Goal: Task Accomplishment & Management: Manage account settings

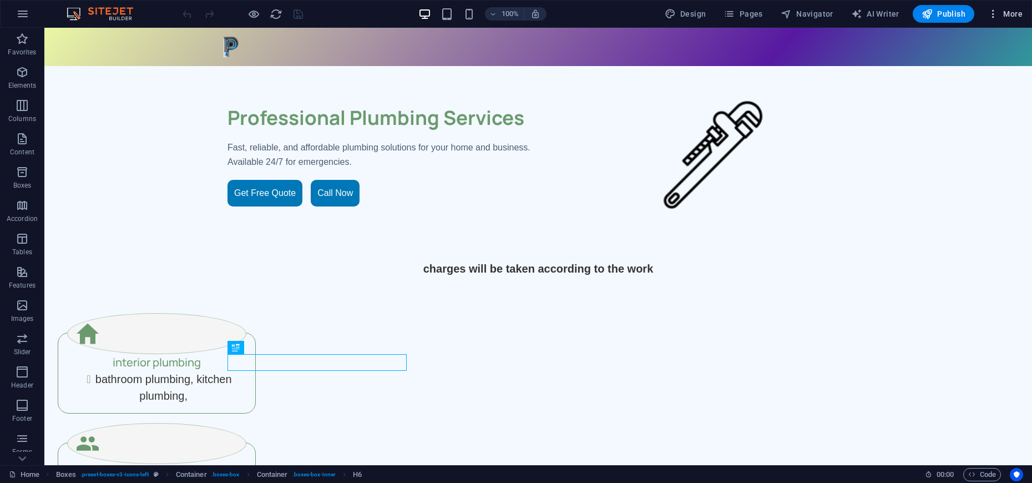
click at [993, 13] on icon "button" at bounding box center [993, 13] width 11 height 11
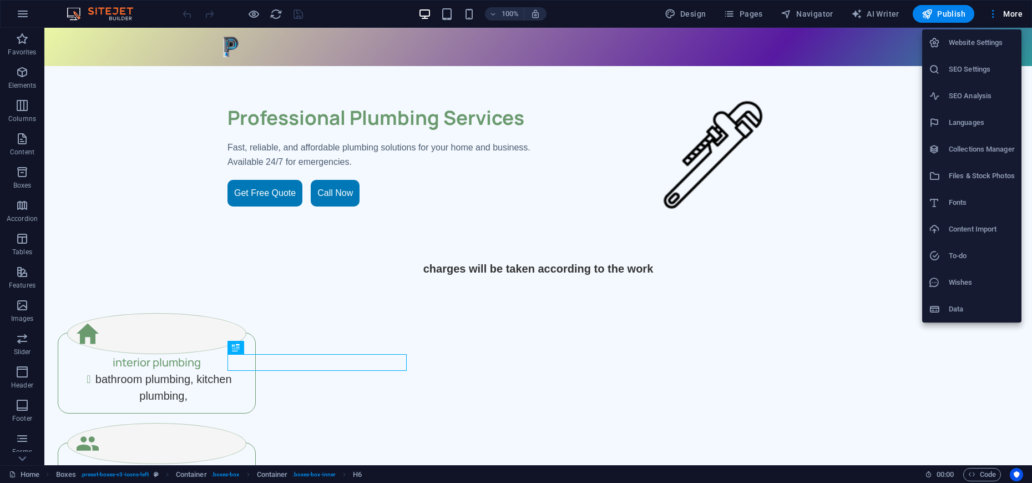
click at [960, 93] on h6 "SEO Analysis" at bounding box center [982, 95] width 66 height 13
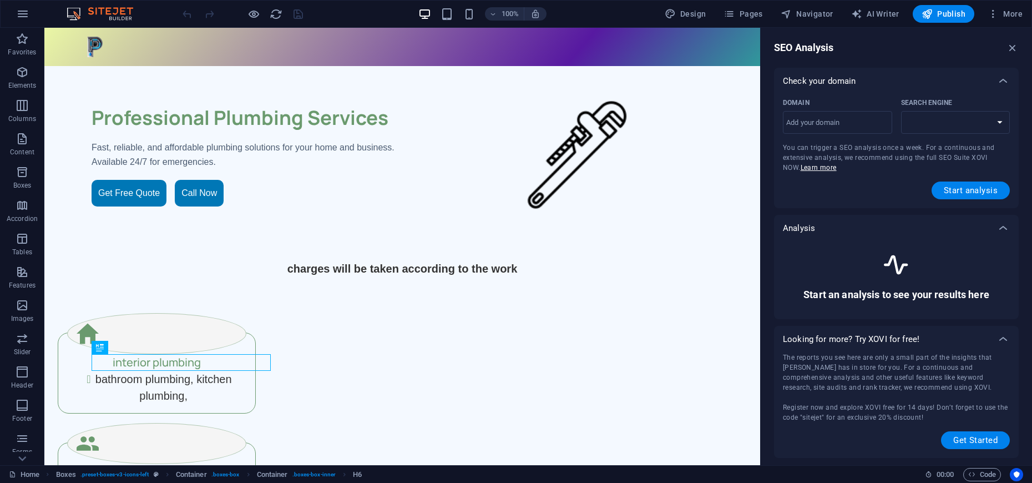
select select "[DOMAIN_NAME]"
click at [1001, 122] on select "[DOMAIN_NAME] [DOMAIN_NAME] [DOMAIN_NAME] [DOMAIN_NAME] [DOMAIN_NAME] [DOMAIN_N…" at bounding box center [955, 122] width 109 height 23
click at [788, 126] on input "Domain ​" at bounding box center [837, 123] width 109 height 18
type input "[DOMAIN_NAME]"
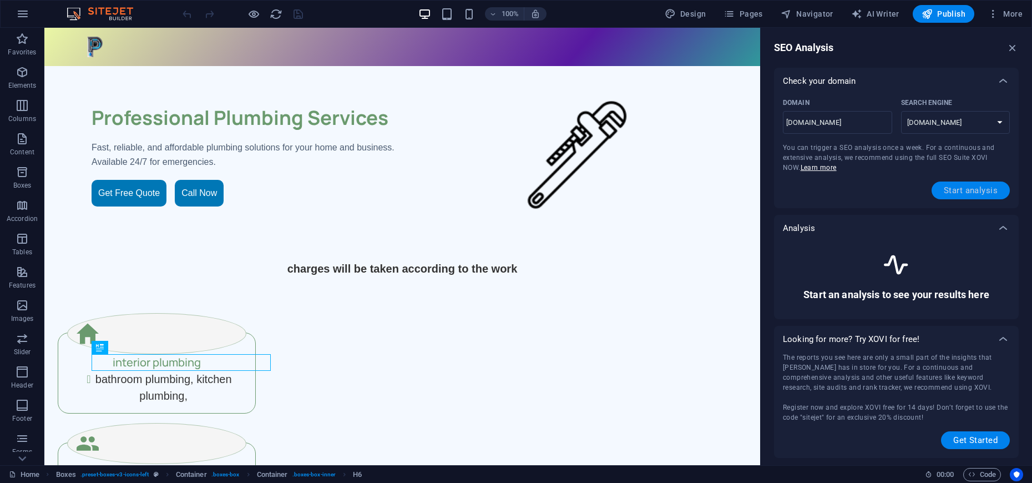
click at [985, 192] on span "Start analysis" at bounding box center [971, 190] width 54 height 9
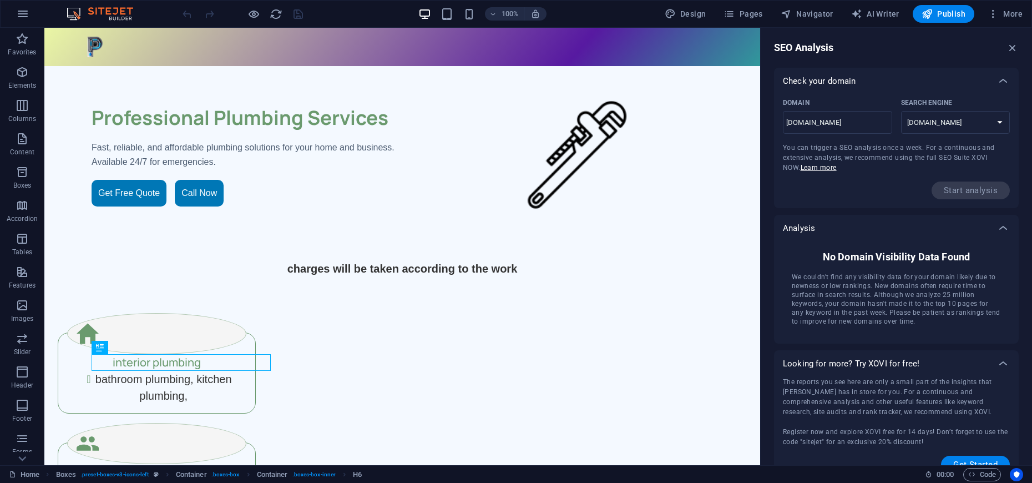
scroll to position [17, 0]
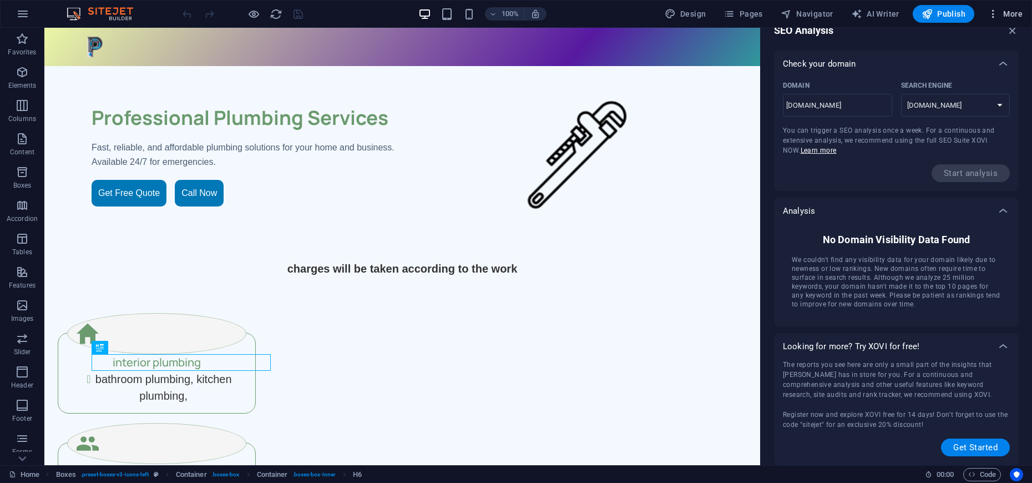
click at [991, 17] on icon "button" at bounding box center [993, 13] width 11 height 11
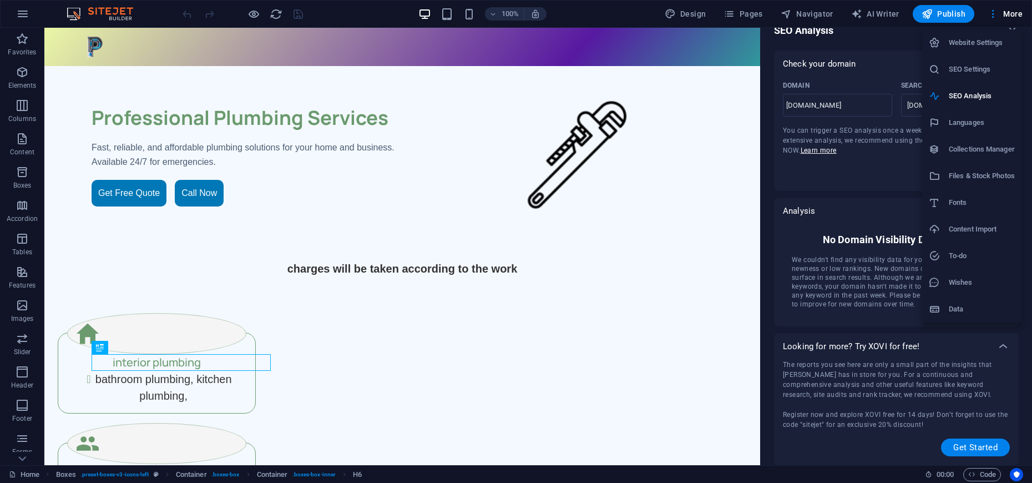
click at [977, 70] on h6 "SEO Settings" at bounding box center [982, 69] width 66 height 13
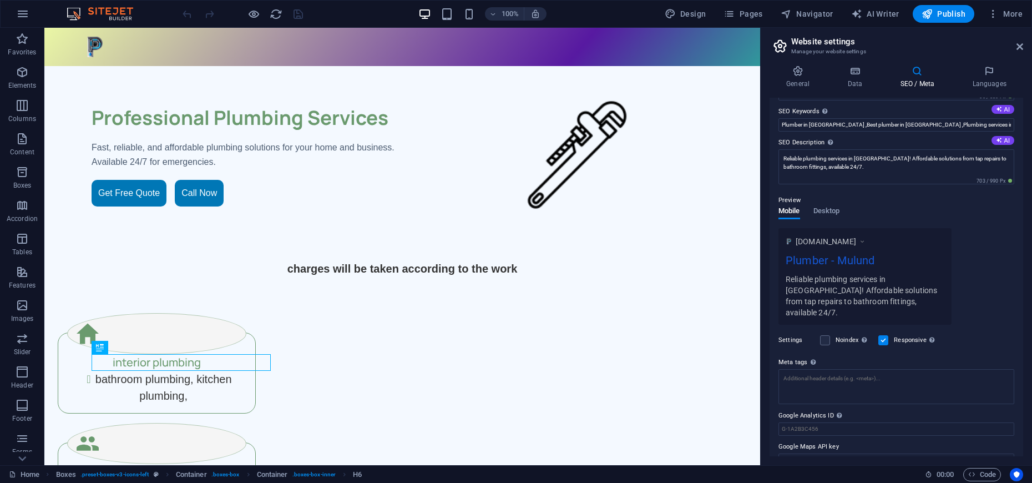
scroll to position [72, 0]
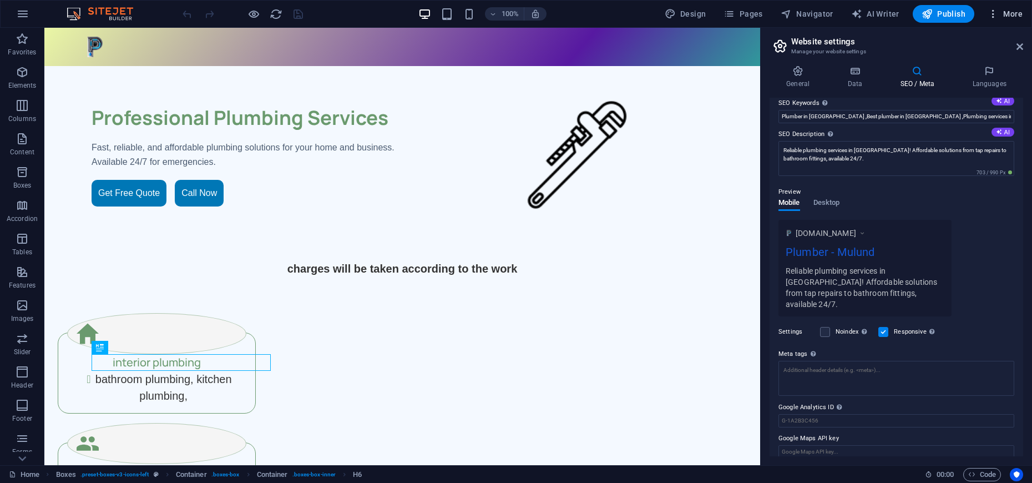
click at [993, 14] on icon "button" at bounding box center [993, 13] width 11 height 11
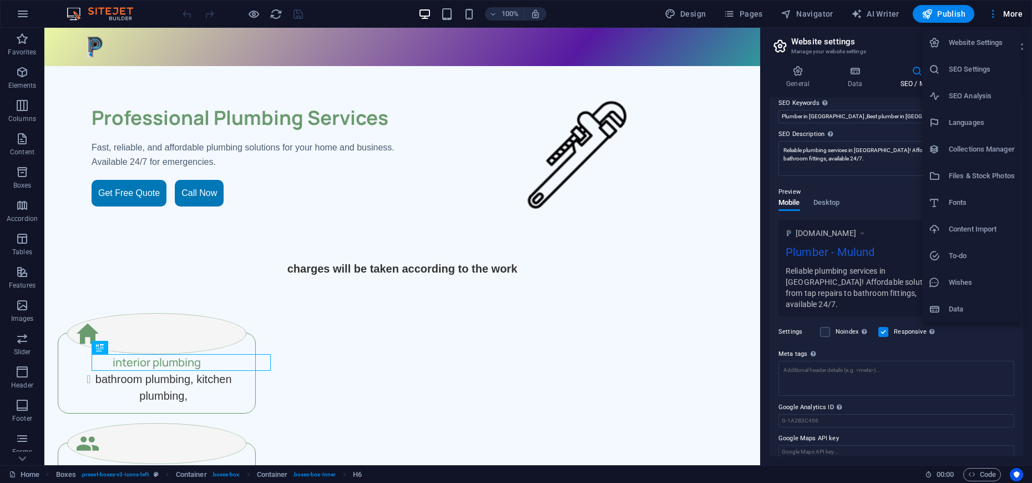
click at [978, 38] on h6 "Website Settings" at bounding box center [982, 42] width 66 height 13
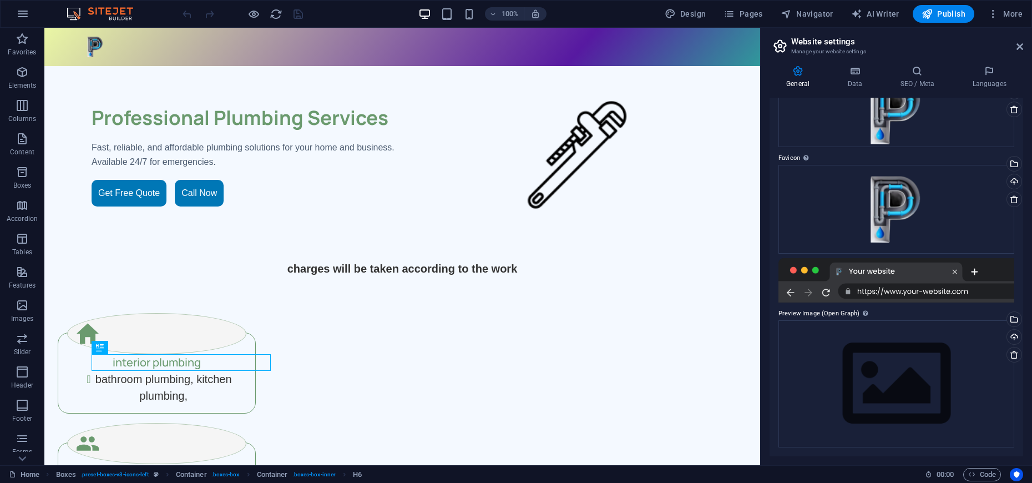
scroll to position [0, 0]
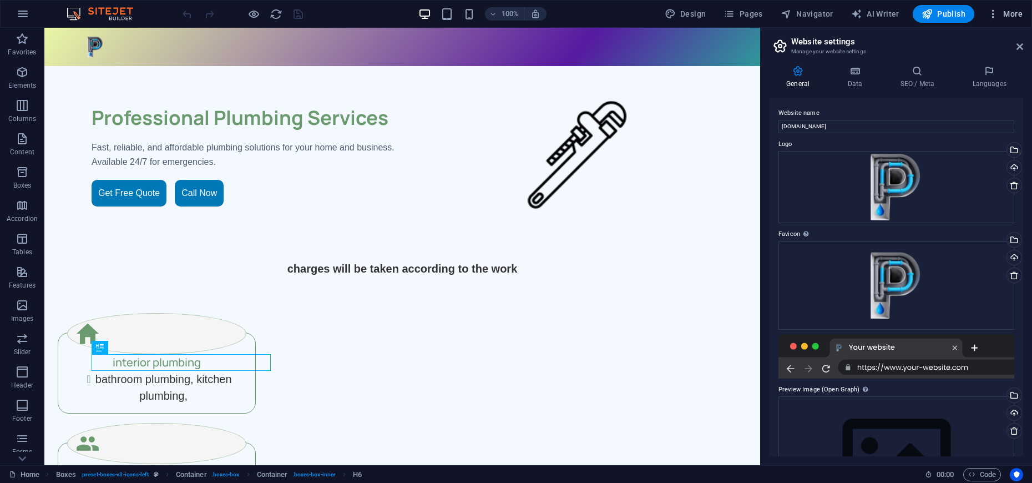
click at [994, 13] on icon "button" at bounding box center [993, 13] width 11 height 11
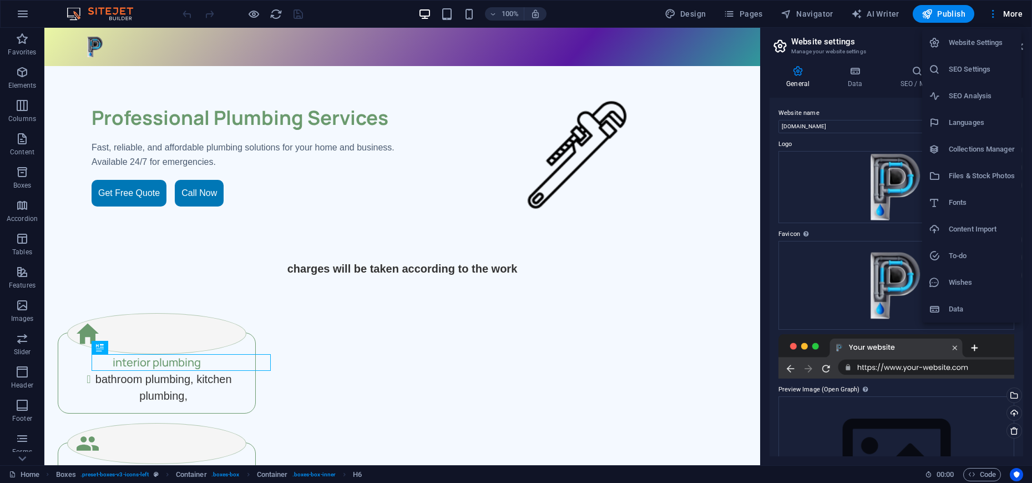
click at [963, 67] on h6 "SEO Settings" at bounding box center [982, 69] width 66 height 13
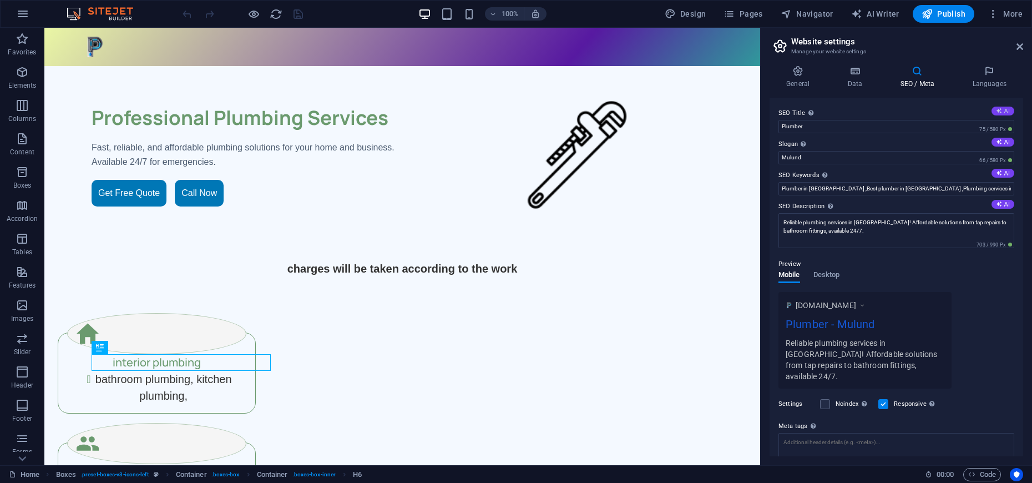
click at [1000, 109] on button "AI" at bounding box center [1002, 111] width 23 height 9
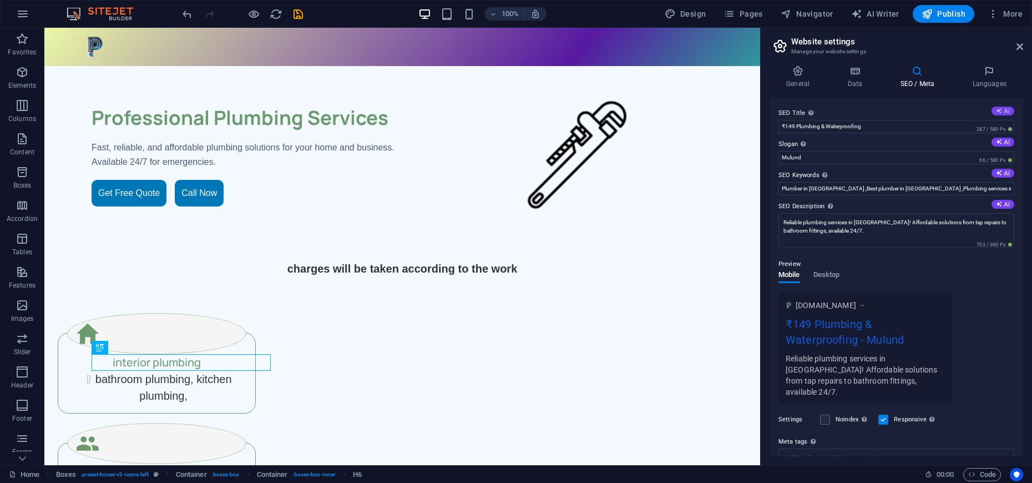
click at [1000, 109] on button "AI" at bounding box center [1002, 111] width 23 height 9
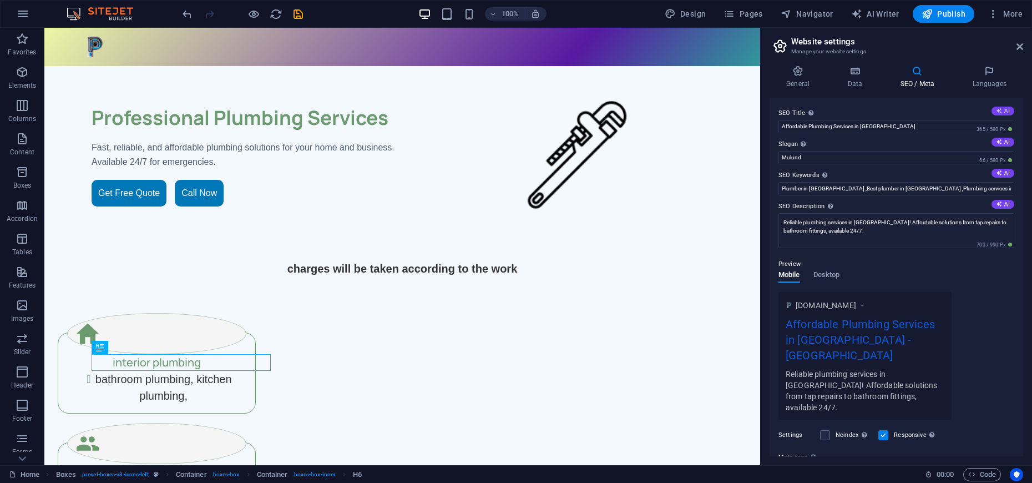
click at [1000, 109] on button "AI" at bounding box center [1002, 111] width 23 height 9
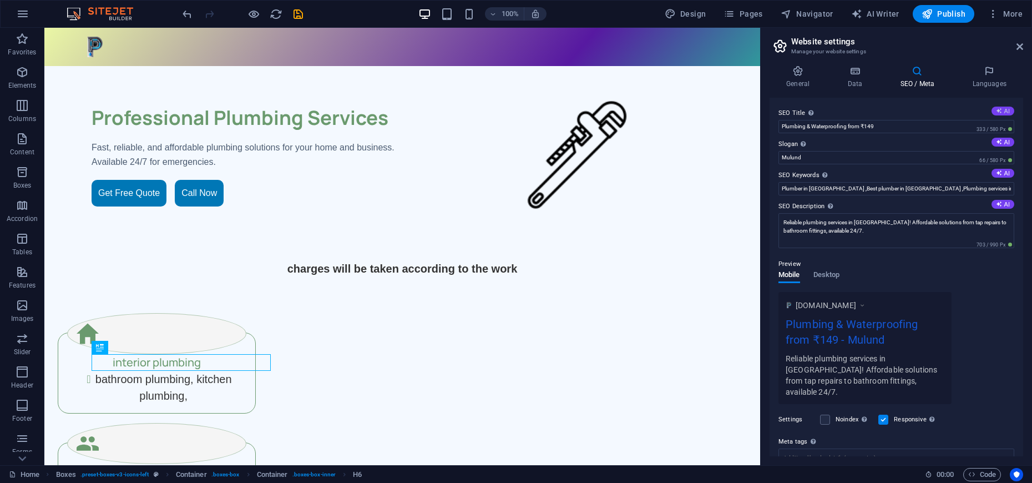
click at [1000, 109] on button "AI" at bounding box center [1002, 111] width 23 height 9
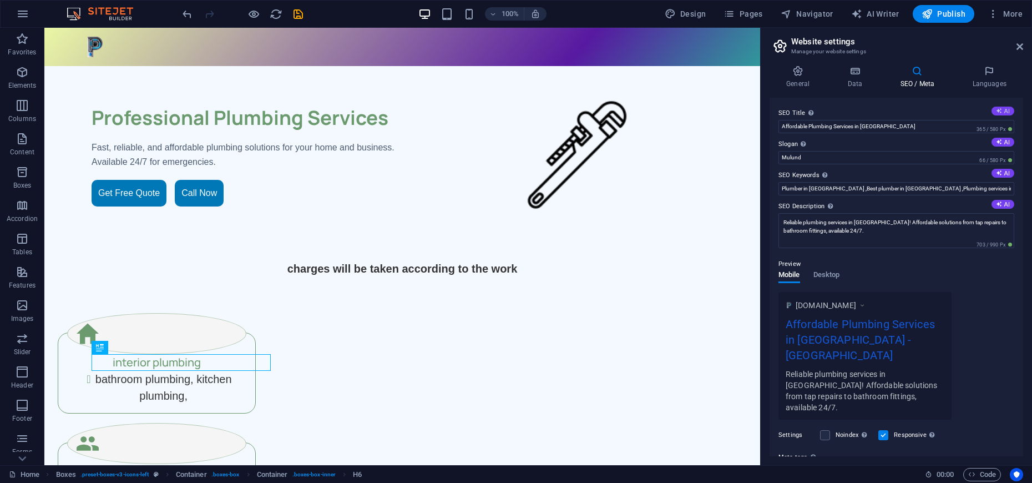
click at [1000, 109] on button "AI" at bounding box center [1002, 111] width 23 height 9
click at [806, 128] on input "Affordable Plumbing Services in [GEOGRAPHIC_DATA]" at bounding box center [896, 126] width 236 height 13
click at [785, 125] on input "e Plumbing Services in [GEOGRAPHIC_DATA]" at bounding box center [896, 126] width 236 height 13
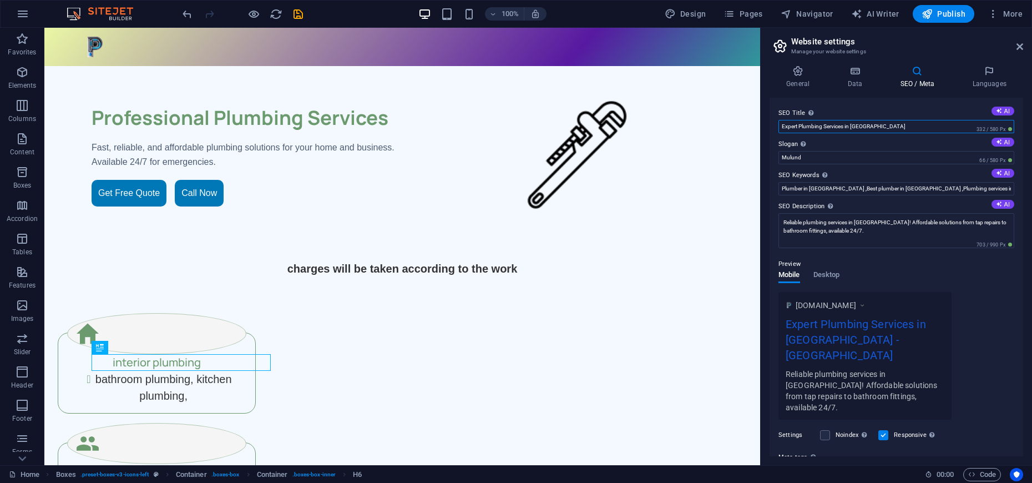
click at [876, 125] on input "Expert Plumbing Services in [GEOGRAPHIC_DATA]" at bounding box center [896, 126] width 236 height 13
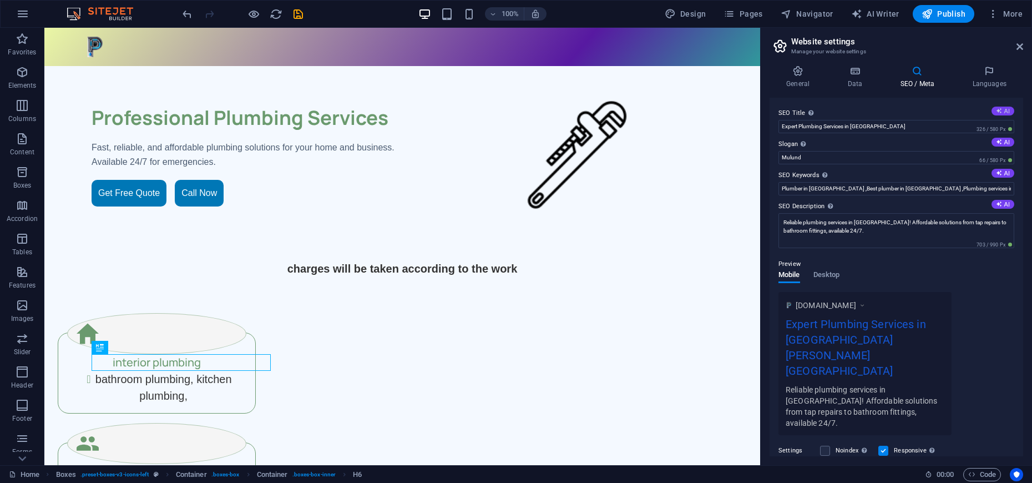
click at [1001, 108] on button "AI" at bounding box center [1002, 111] width 23 height 9
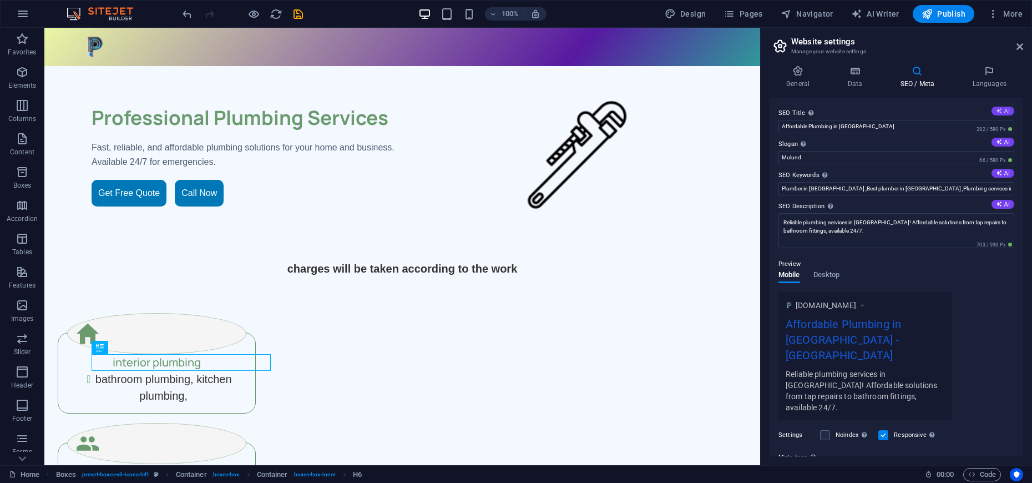
click at [1001, 108] on button "AI" at bounding box center [1002, 111] width 23 height 9
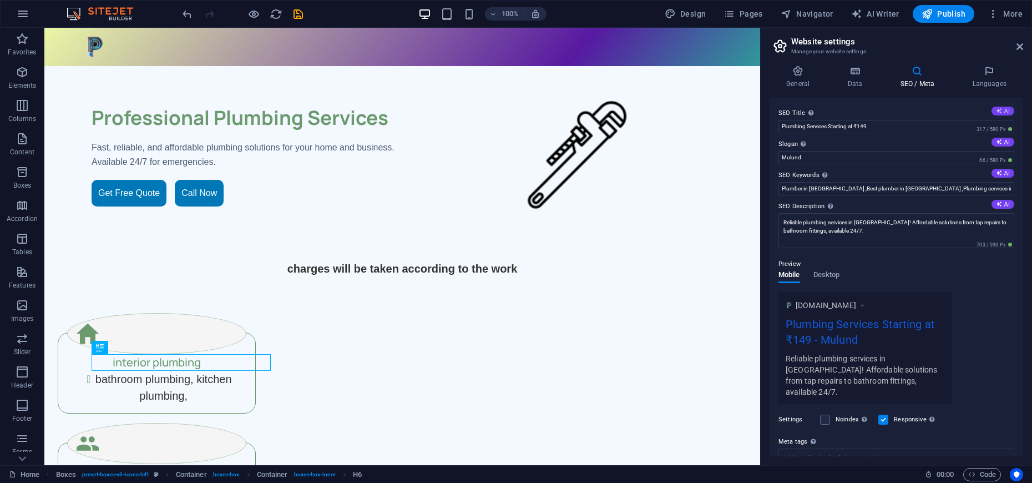
click at [1001, 108] on button "AI" at bounding box center [1002, 111] width 23 height 9
click at [1004, 111] on button "AI" at bounding box center [1002, 111] width 23 height 9
click at [869, 126] on input "Affordable Plumbing Services ₹149" at bounding box center [896, 126] width 236 height 13
type input "A"
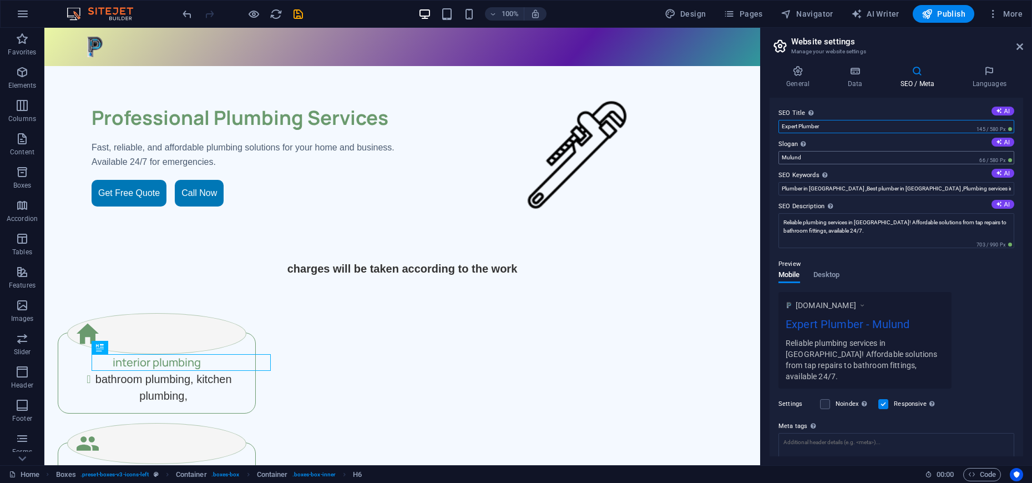
type input "Expert Plumber"
click at [800, 160] on input "Mulund" at bounding box center [896, 157] width 236 height 13
click at [778, 156] on input "Mulund" at bounding box center [896, 157] width 236 height 13
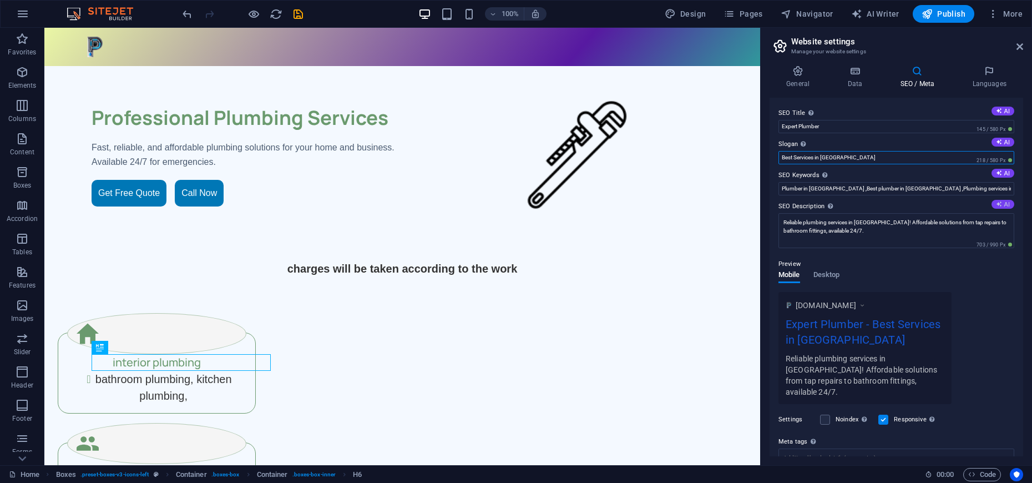
type input "Best Services in [GEOGRAPHIC_DATA]"
click at [1000, 204] on button "AI" at bounding box center [1002, 204] width 23 height 9
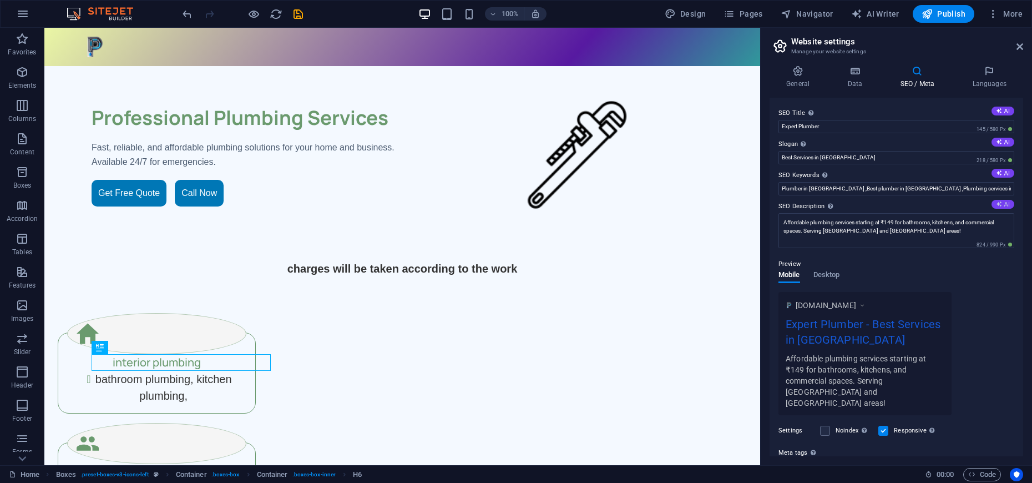
click at [1000, 204] on button "AI" at bounding box center [1002, 204] width 23 height 9
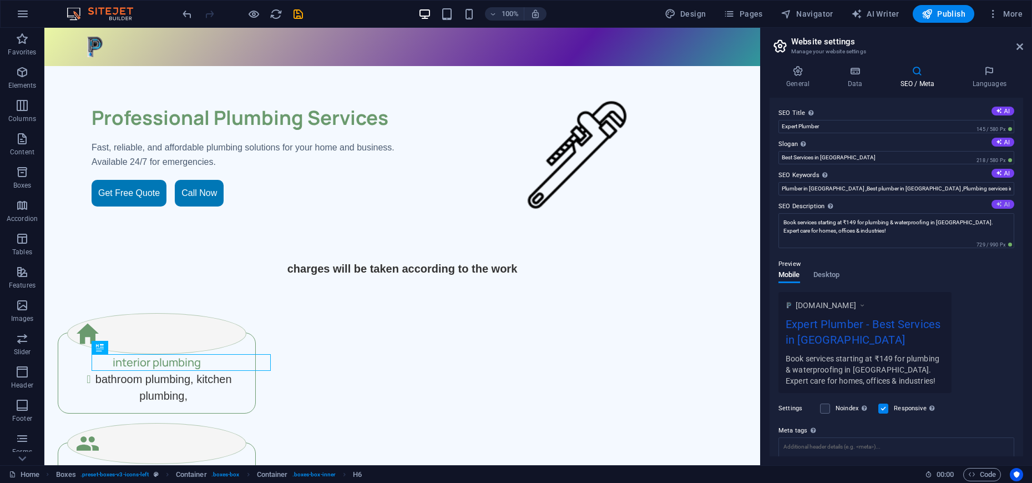
click at [1000, 204] on button "AI" at bounding box center [1002, 204] width 23 height 9
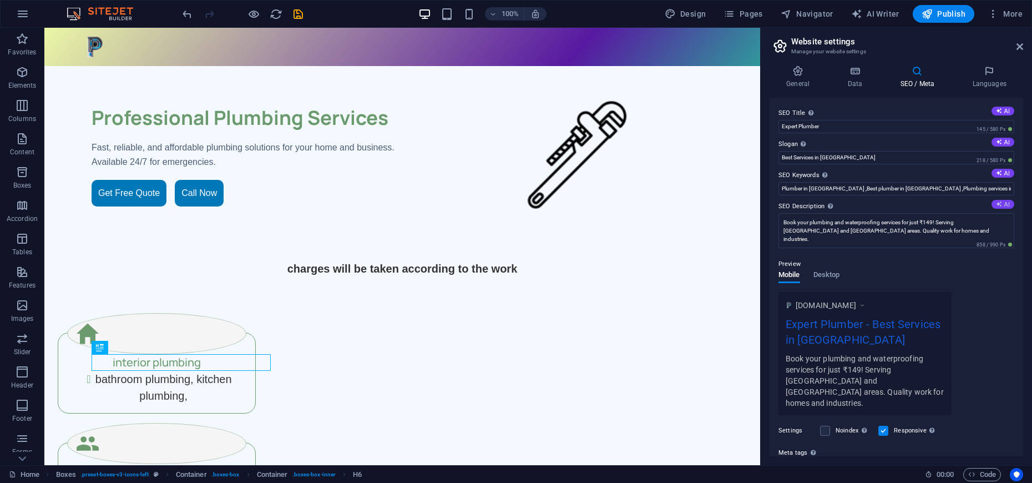
click at [1000, 204] on button "AI" at bounding box center [1002, 204] width 23 height 9
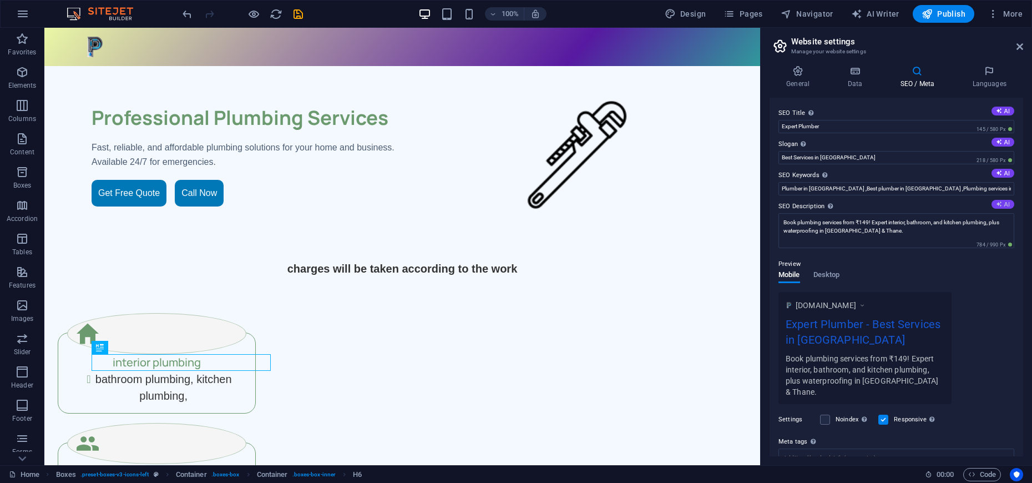
click at [1000, 204] on button "AI" at bounding box center [1002, 204] width 23 height 9
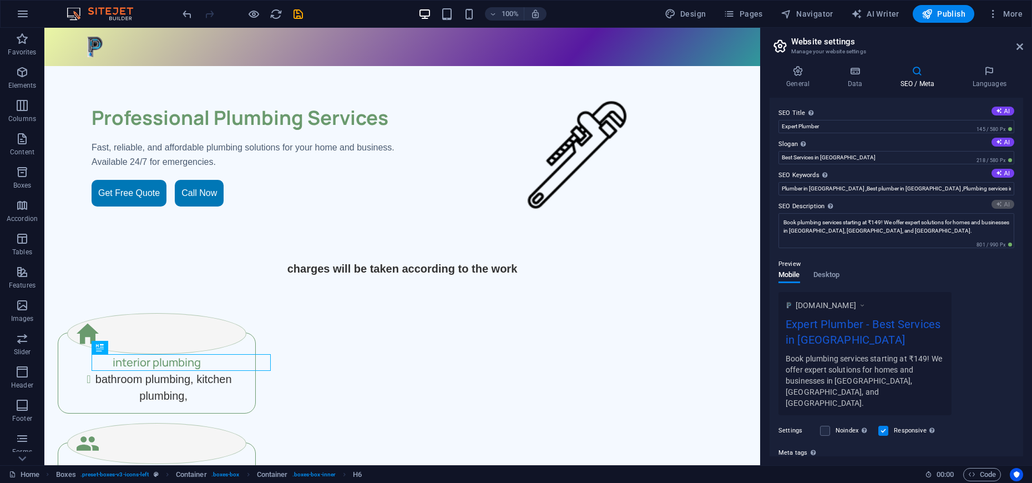
type textarea "Get expert plumbing and waterproofing services in [GEOGRAPHIC_DATA] for just ₹1…"
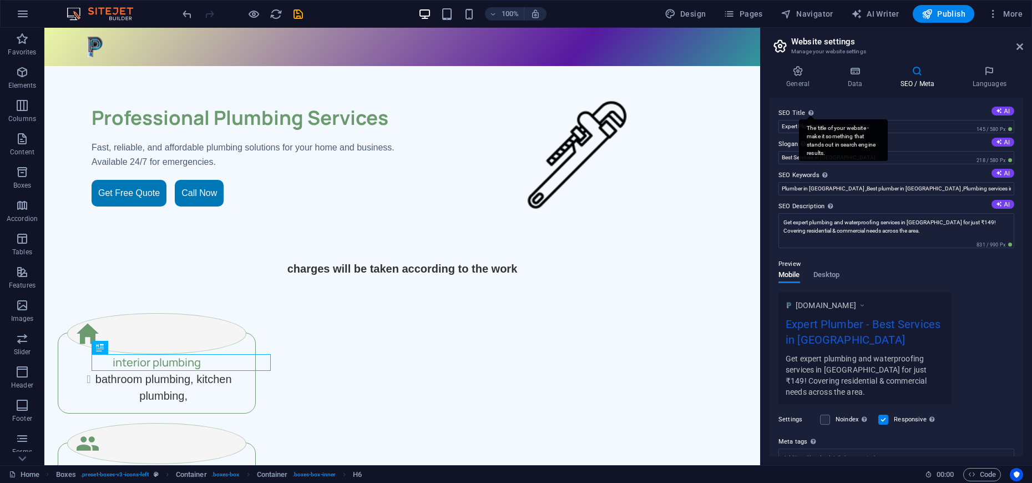
drag, startPoint x: 830, startPoint y: 112, endPoint x: 810, endPoint y: 113, distance: 20.0
click at [810, 113] on label "SEO Title The title of your website - make it something that stands out in sear…" at bounding box center [896, 113] width 236 height 13
click at [810, 120] on input "Expert Plumber" at bounding box center [896, 126] width 236 height 13
click at [799, 75] on icon at bounding box center [798, 70] width 57 height 11
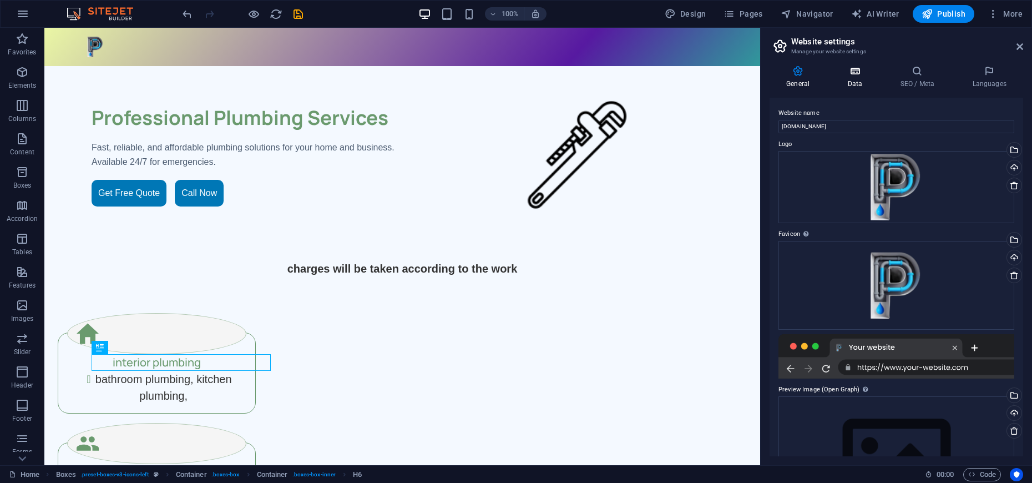
click at [857, 66] on icon at bounding box center [855, 70] width 48 height 11
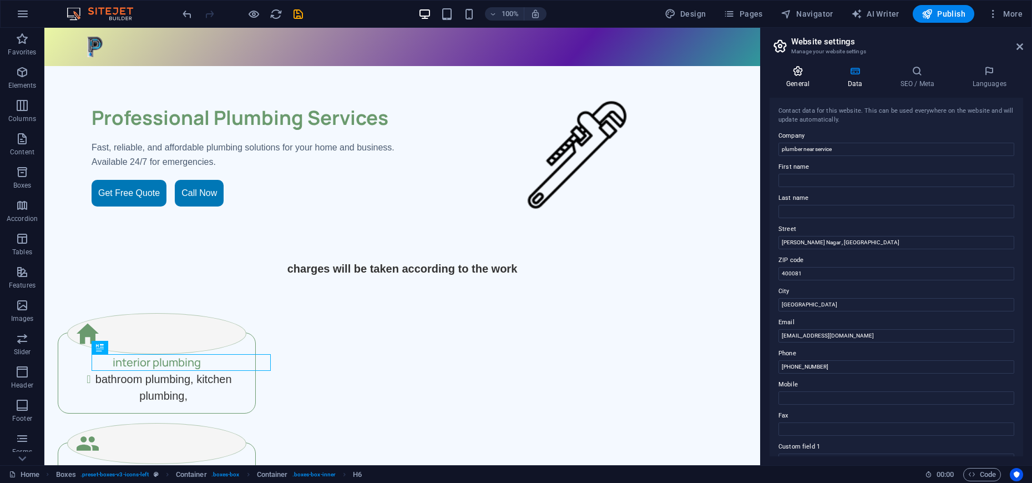
click at [800, 72] on icon at bounding box center [798, 70] width 57 height 11
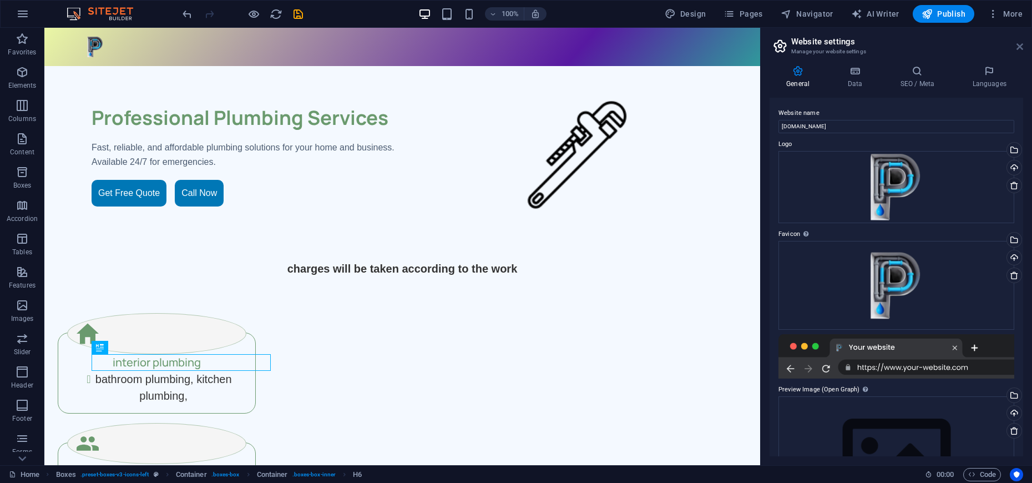
click at [1019, 44] on icon at bounding box center [1019, 46] width 7 height 9
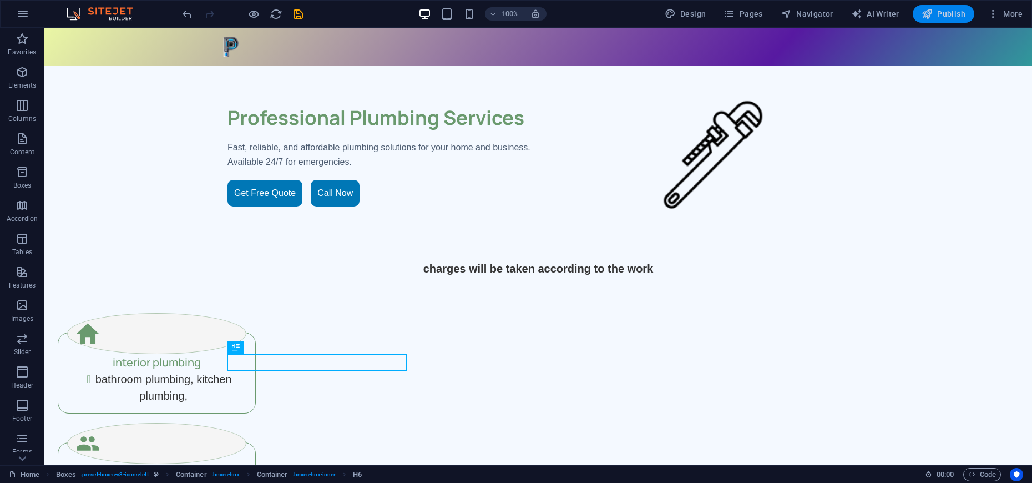
click at [938, 14] on span "Publish" at bounding box center [944, 13] width 44 height 11
